Goal: Task Accomplishment & Management: Manage account settings

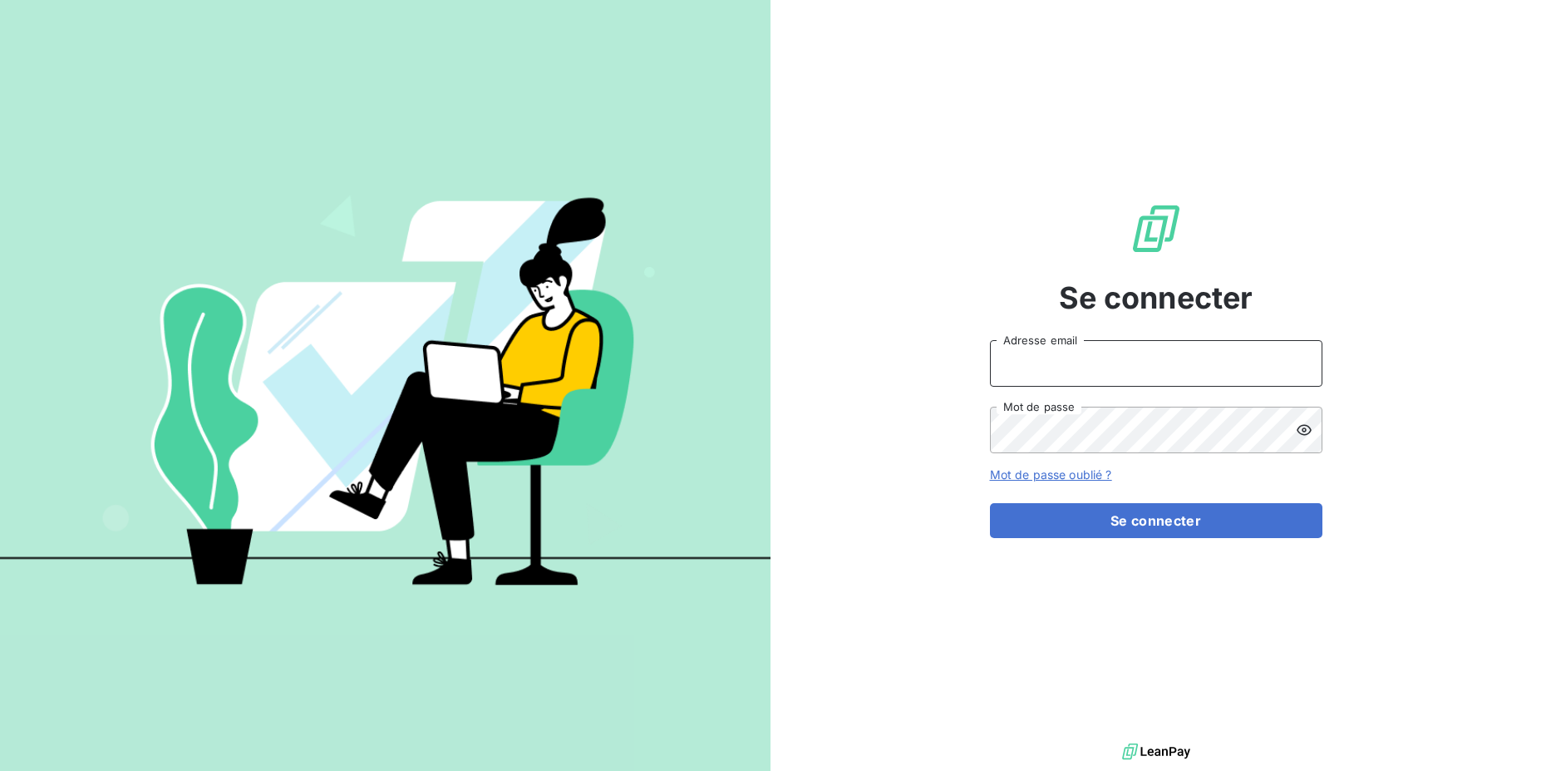
click at [1154, 355] on input "Adresse email" at bounding box center [1156, 363] width 333 height 47
click at [1141, 385] on input "Adresse email" at bounding box center [1156, 363] width 333 height 47
drag, startPoint x: 1125, startPoint y: 372, endPoint x: 1122, endPoint y: 383, distance: 11.1
click at [1125, 372] on input "Adresse email" at bounding box center [1156, 363] width 333 height 47
drag, startPoint x: 1050, startPoint y: 367, endPoint x: 1134, endPoint y: 368, distance: 84.0
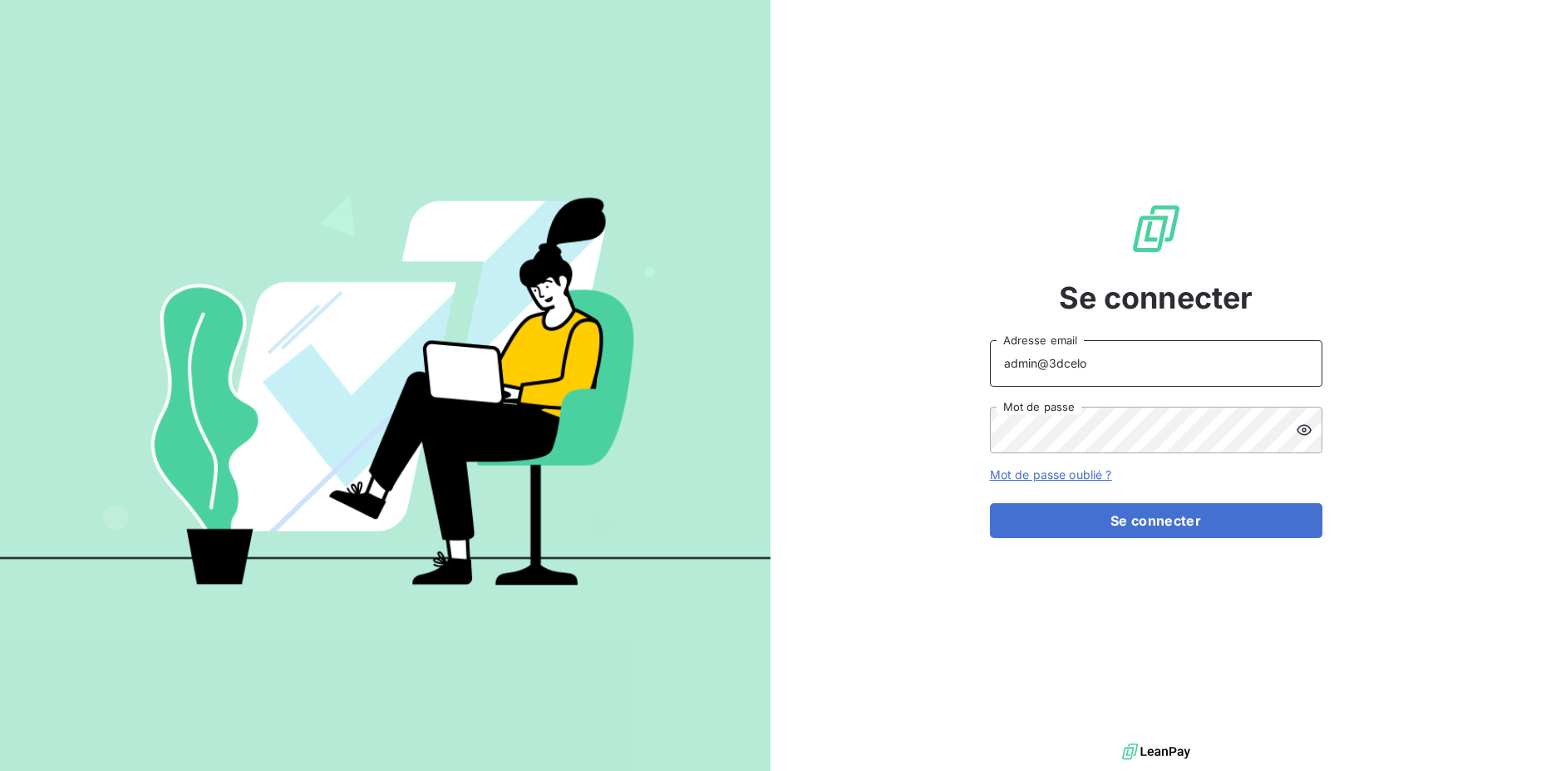
click at [1134, 368] on input "admin@3dcelo" at bounding box center [1156, 363] width 333 height 47
paste input "mavrommatisreception"
type input "admin@mavrommatisreception"
click at [990, 503] on button "Se connecter" at bounding box center [1156, 520] width 333 height 35
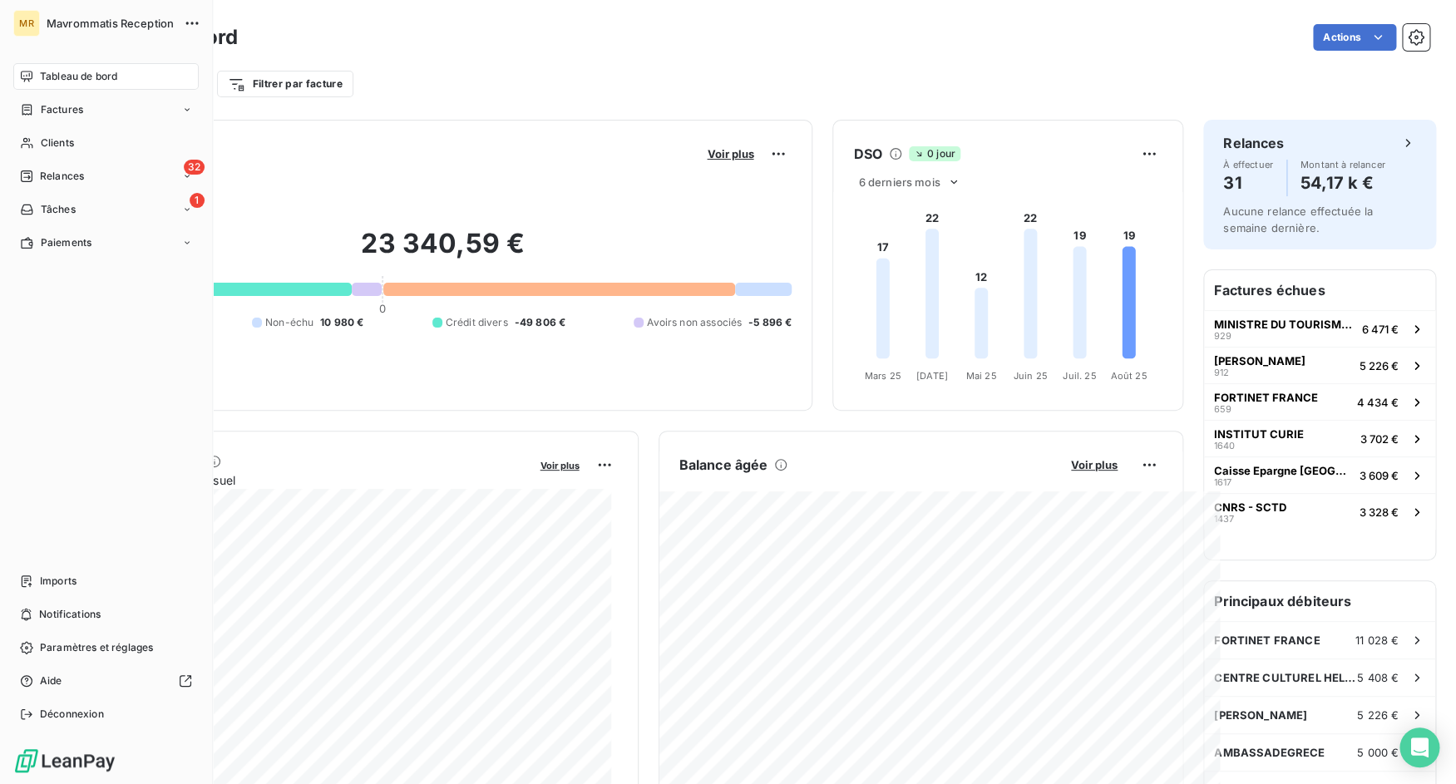
click at [46, 715] on span "Déconnexion" at bounding box center [72, 714] width 64 height 15
